Goal: Feedback & Contribution: Contribute content

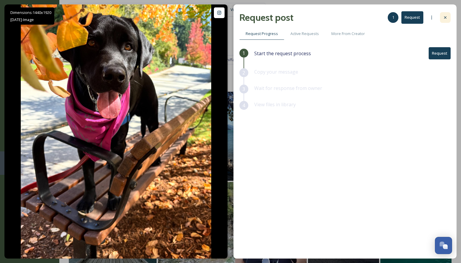
click at [446, 17] on icon at bounding box center [445, 17] width 2 height 2
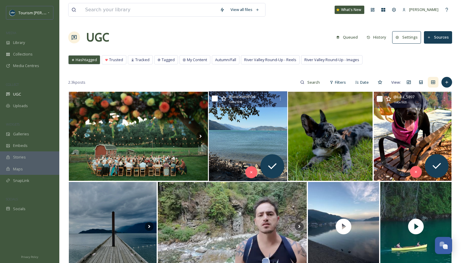
scroll to position [5, 0]
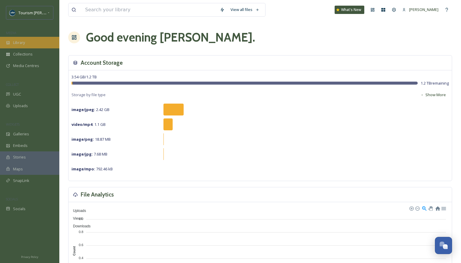
click at [28, 44] on div "Library" at bounding box center [29, 43] width 59 height 12
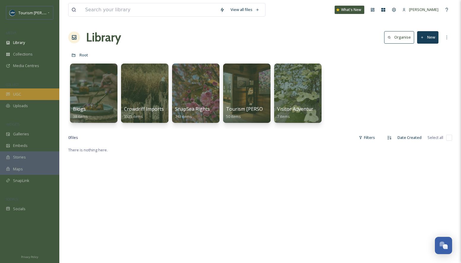
click at [32, 94] on div "UGC" at bounding box center [29, 94] width 59 height 12
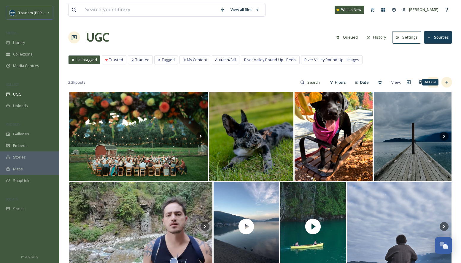
click at [446, 82] on icon at bounding box center [446, 82] width 3 height 3
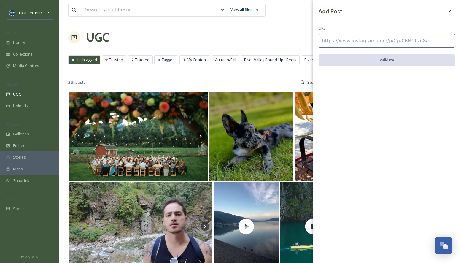
click at [329, 40] on input at bounding box center [386, 41] width 136 height 14
paste input "https://www.instagram.com/p/DJKsrQYKYhx/"
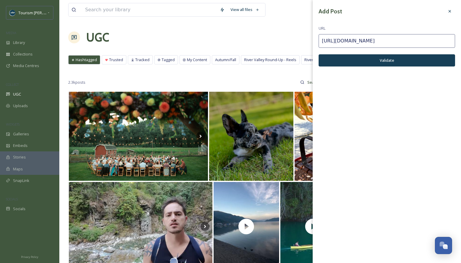
type input "https://www.instagram.com/p/DJKsrQYKYhx/"
click at [363, 62] on button "Validate" at bounding box center [386, 60] width 136 height 12
click at [364, 61] on button "Add Post" at bounding box center [386, 60] width 136 height 12
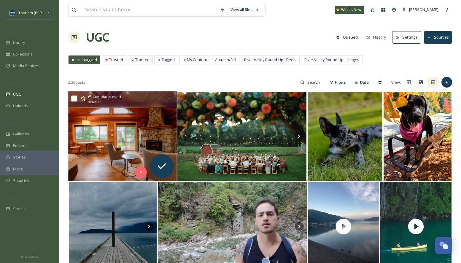
click at [118, 155] on img at bounding box center [122, 136] width 108 height 90
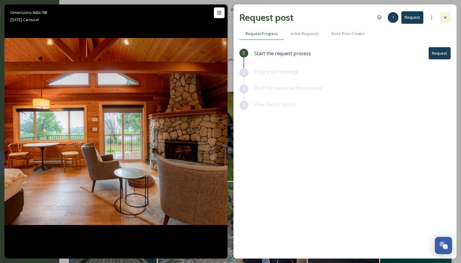
click at [443, 17] on icon at bounding box center [445, 17] width 5 height 5
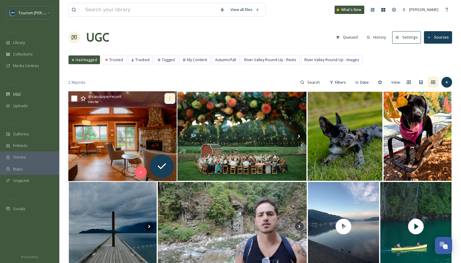
click at [170, 98] on icon at bounding box center [169, 99] width 1 height 4
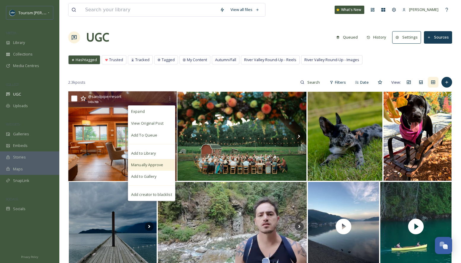
click at [145, 163] on span "Manually Approve" at bounding box center [147, 165] width 32 height 6
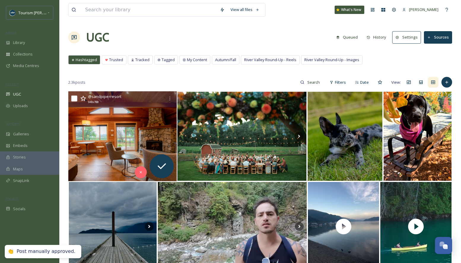
click at [115, 164] on img at bounding box center [122, 136] width 108 height 90
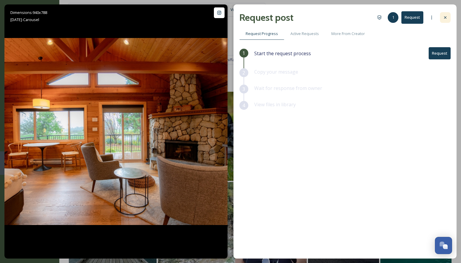
click at [443, 18] on icon at bounding box center [445, 17] width 5 height 5
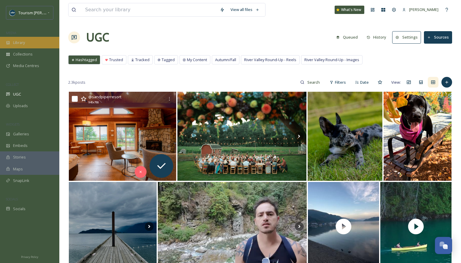
click at [28, 44] on div "Library" at bounding box center [29, 43] width 59 height 12
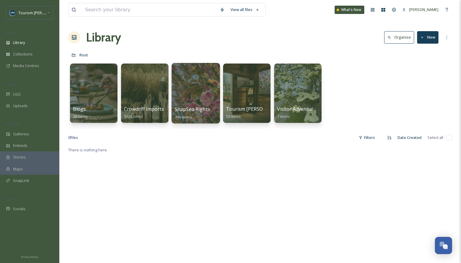
click at [194, 94] on div at bounding box center [195, 93] width 48 height 60
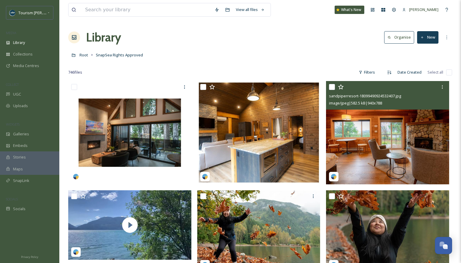
click at [359, 138] on img at bounding box center [387, 132] width 123 height 103
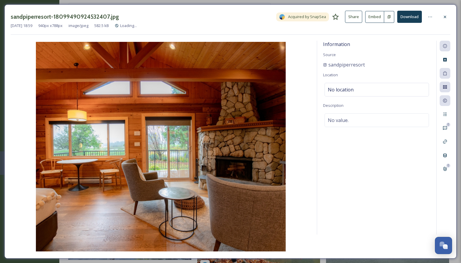
click at [412, 16] on button "Download" at bounding box center [409, 17] width 25 height 12
